Goal: Transaction & Acquisition: Purchase product/service

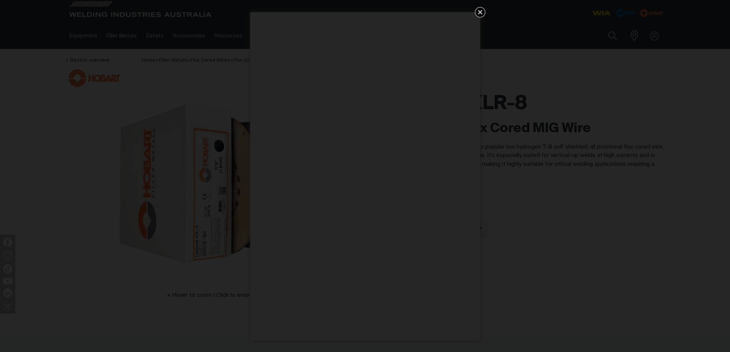
click at [479, 12] on icon "Get 5 WIA Welding Guides Free!" at bounding box center [480, 12] width 5 height 5
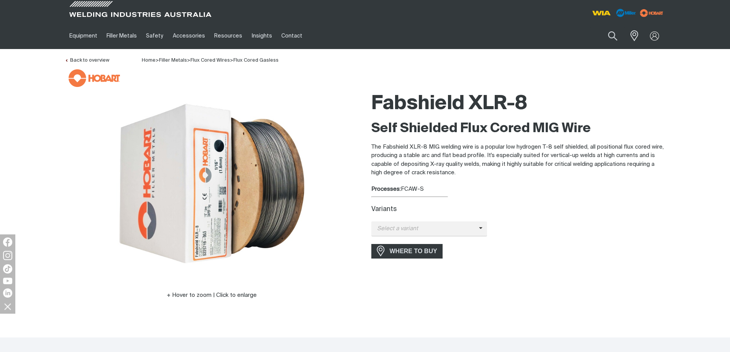
drag, startPoint x: 403, startPoint y: 188, endPoint x: 424, endPoint y: 188, distance: 21.5
click at [424, 188] on div "Processes: FCAW-S" at bounding box center [518, 189] width 294 height 9
copy div "FCAW-S"
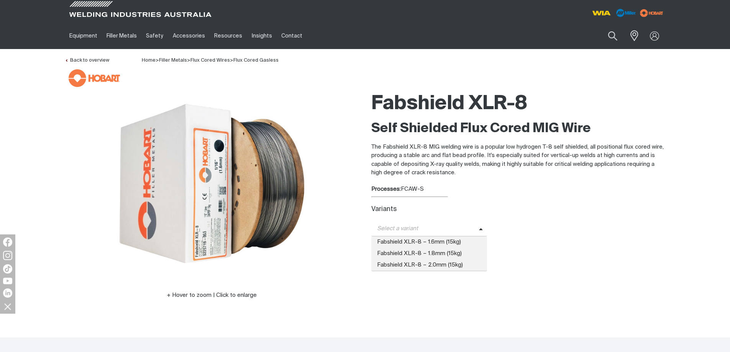
click at [479, 228] on icon at bounding box center [481, 230] width 4 height 6
click at [433, 242] on span "Fabshield XLR-8 – 1.6mm (15kg)" at bounding box center [429, 241] width 116 height 11
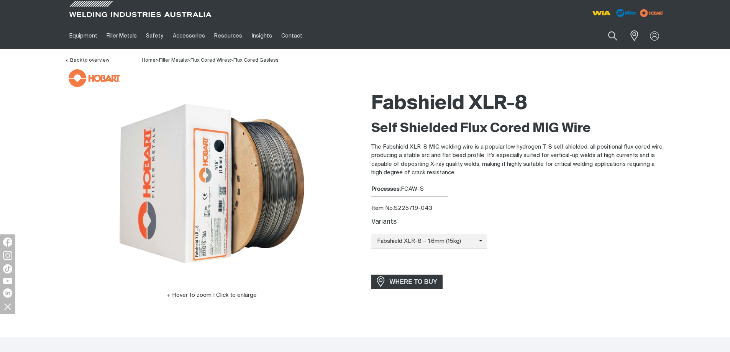
click at [553, 215] on div "Variants Fabshield XLR-8 – 1.6mm (15kg) Fabshield XLR-8 – 1.6mm (15kg) Fabshiel…" at bounding box center [518, 241] width 294 height 53
drag, startPoint x: 403, startPoint y: 187, endPoint x: 426, endPoint y: 188, distance: 23.0
click at [426, 188] on div "Processes: FCAW-S" at bounding box center [518, 189] width 294 height 9
click at [619, 262] on div "Variants Fabshield XLR-8 – 1.6mm (15kg) Fabshield XLR-8 – 1.6mm (15kg) Fabshiel…" at bounding box center [518, 242] width 294 height 49
click at [394, 211] on div "Item No. S225719-043" at bounding box center [518, 208] width 294 height 9
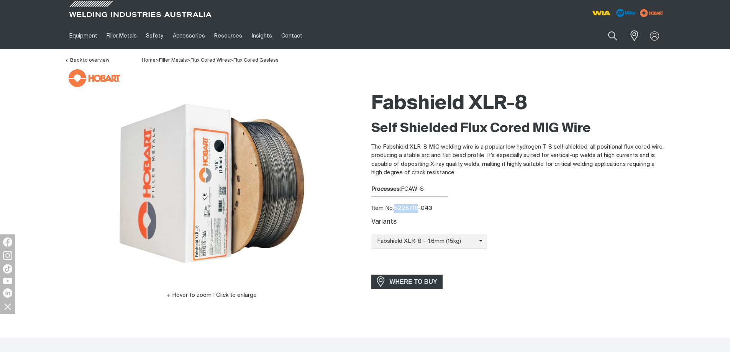
drag, startPoint x: 396, startPoint y: 207, endPoint x: 426, endPoint y: 212, distance: 30.6
click at [419, 209] on div "Item No. S225719-043" at bounding box center [518, 208] width 294 height 9
click at [564, 196] on div "Fabshield XLR-8 Self Shielded Flux Cored MIG Wire The Fabshield XLR-8 MIG weldi…" at bounding box center [518, 205] width 294 height 234
